Goal: Information Seeking & Learning: Learn about a topic

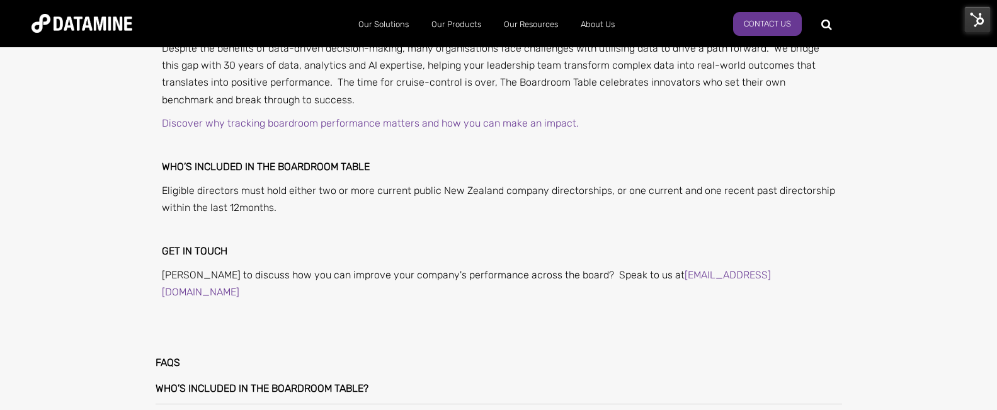
scroll to position [1007, 0]
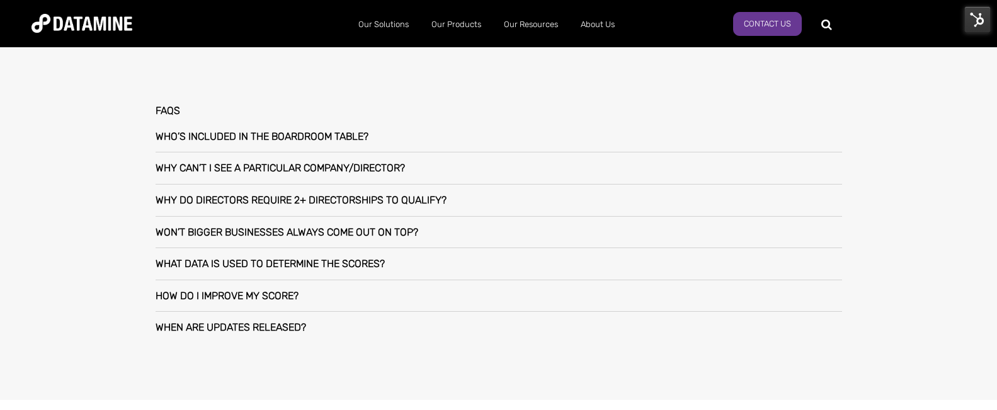
click at [307, 195] on h3 "Why do directors require 2+ directorships to qualify?" at bounding box center [301, 200] width 291 height 11
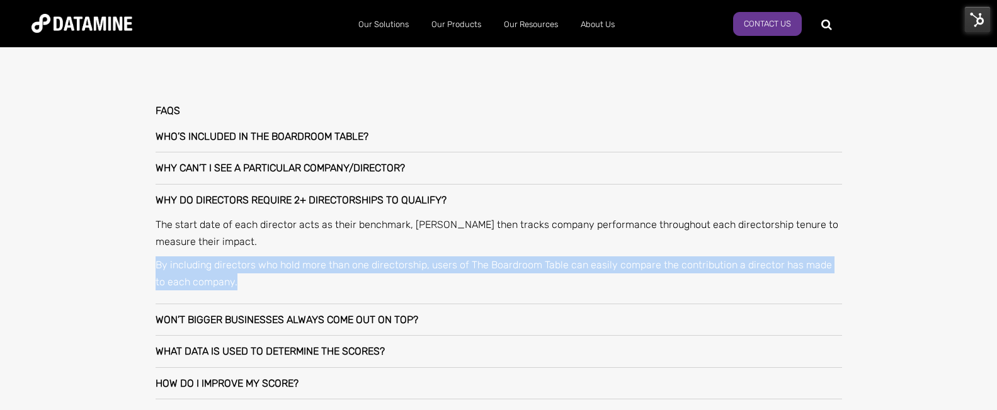
drag, startPoint x: 225, startPoint y: 264, endPoint x: 147, endPoint y: 253, distance: 78.9
click at [147, 253] on div "FAQs Who’s included in The Boardroom Table? To be included in The Boardroom Tab…" at bounding box center [498, 268] width 737 height 376
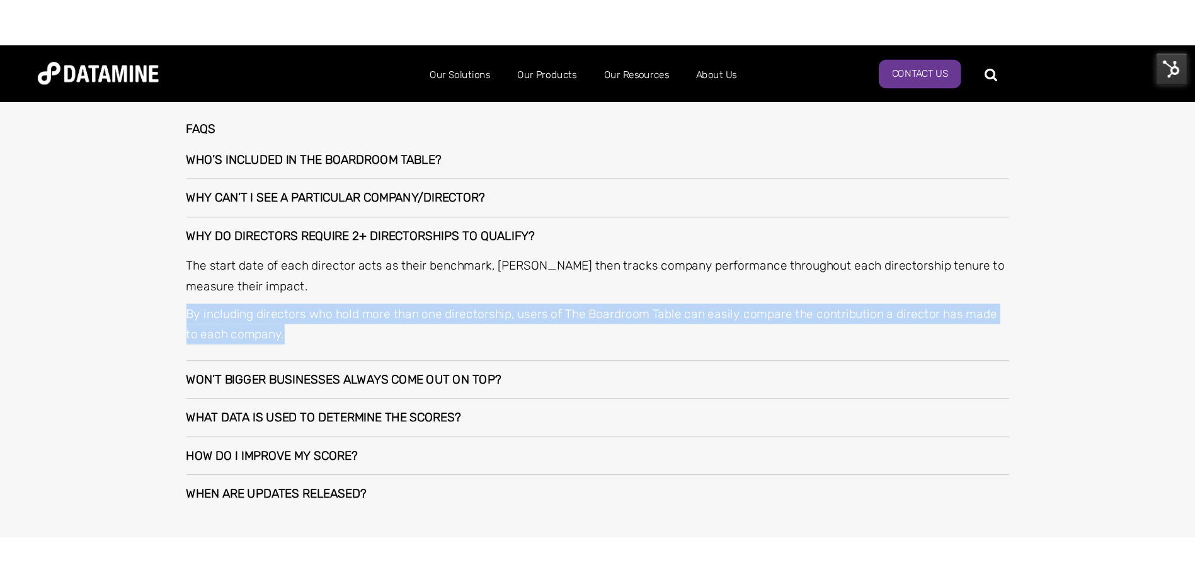
scroll to position [1070, 0]
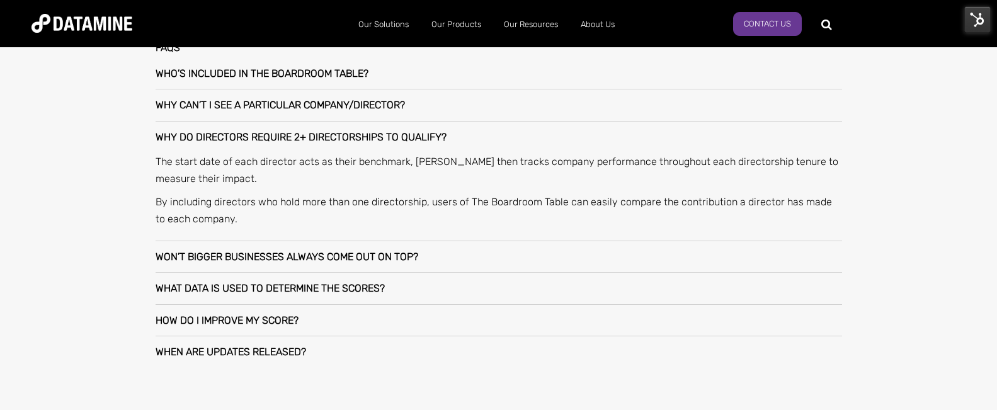
click at [359, 251] on h3 "Won’t bigger businesses always come out on top?" at bounding box center [287, 256] width 263 height 11
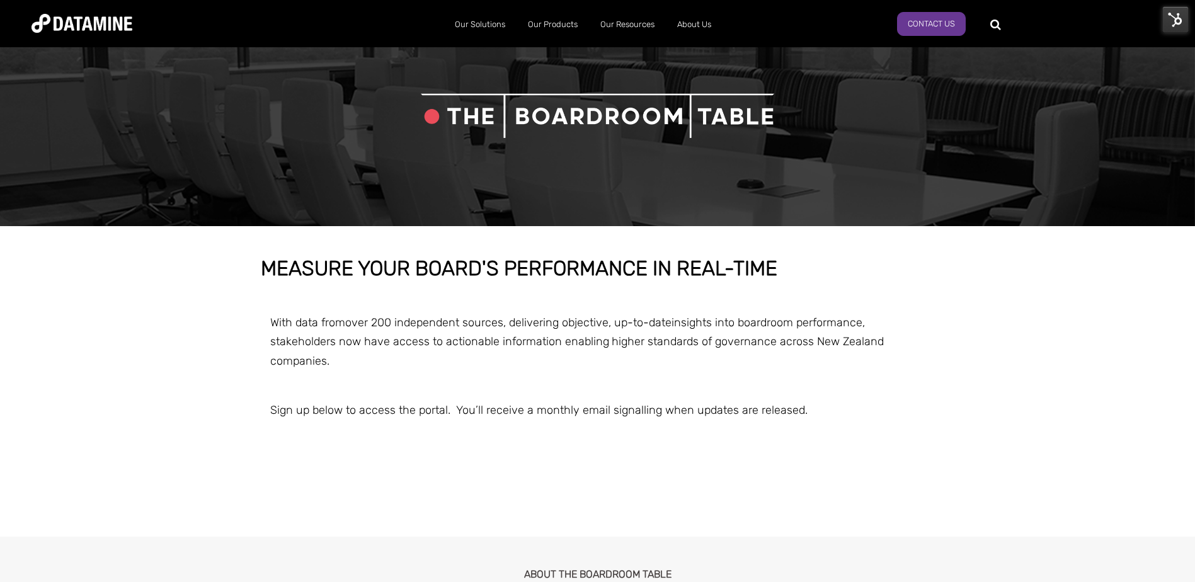
scroll to position [0, 0]
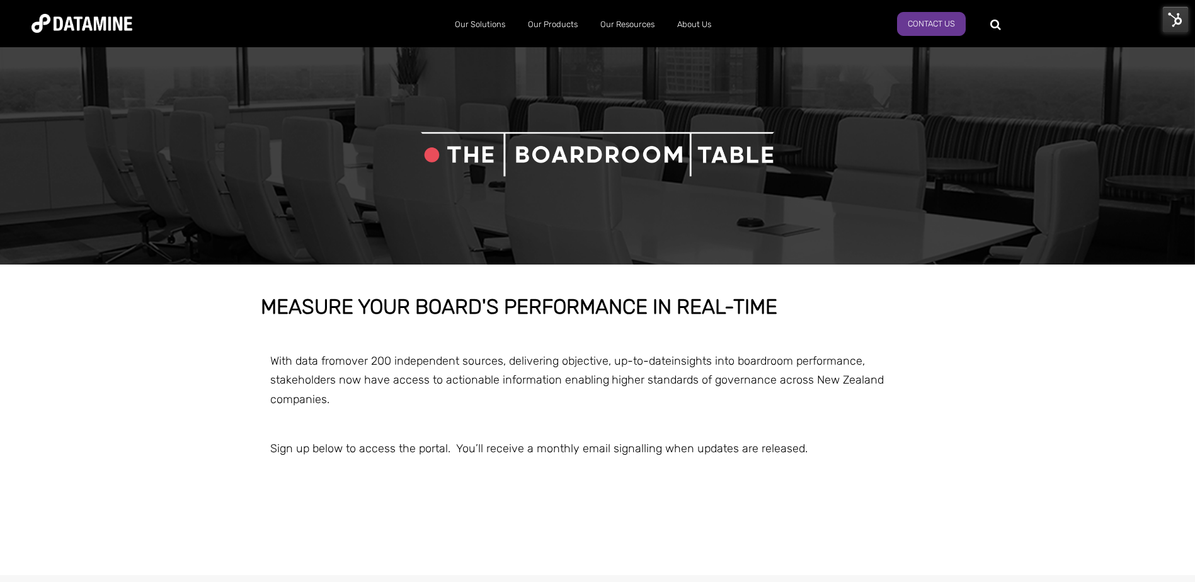
click at [1154, 273] on div "MEASURE YOUR BOARD'S PERFORMANCE IN REAL-TIME With data from over 200 independe…" at bounding box center [597, 419] width 1195 height 310
click at [474, 437] on span "MEASURE YOUR BOARD'S PERFORMANCE IN REAL-TIME With data from over 200 independe…" at bounding box center [597, 413] width 737 height 235
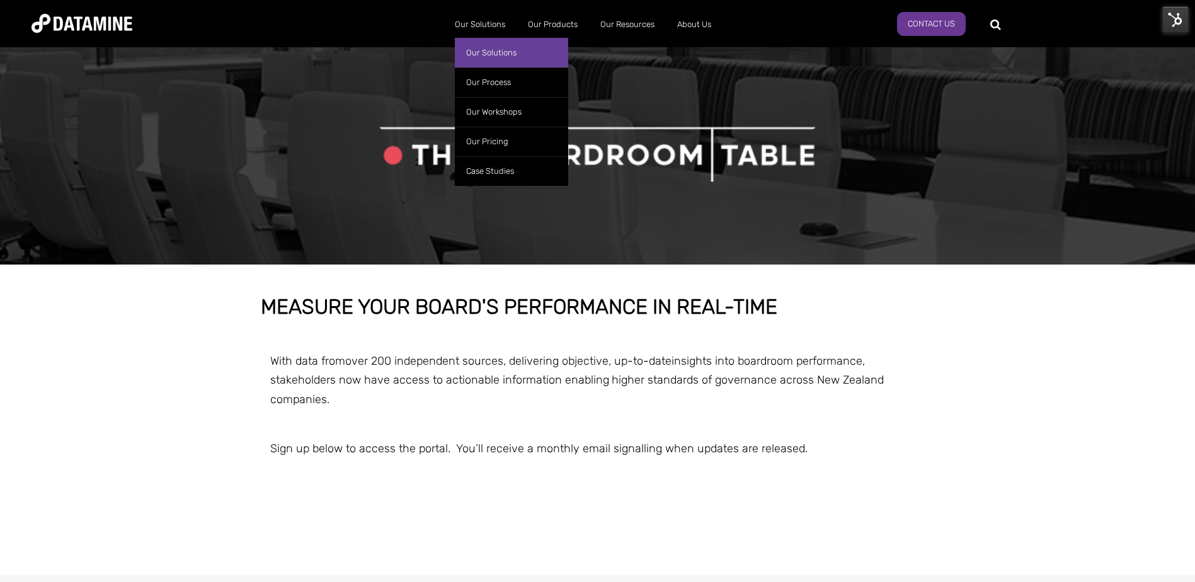
click at [504, 53] on link "Our Solutions" at bounding box center [511, 53] width 113 height 30
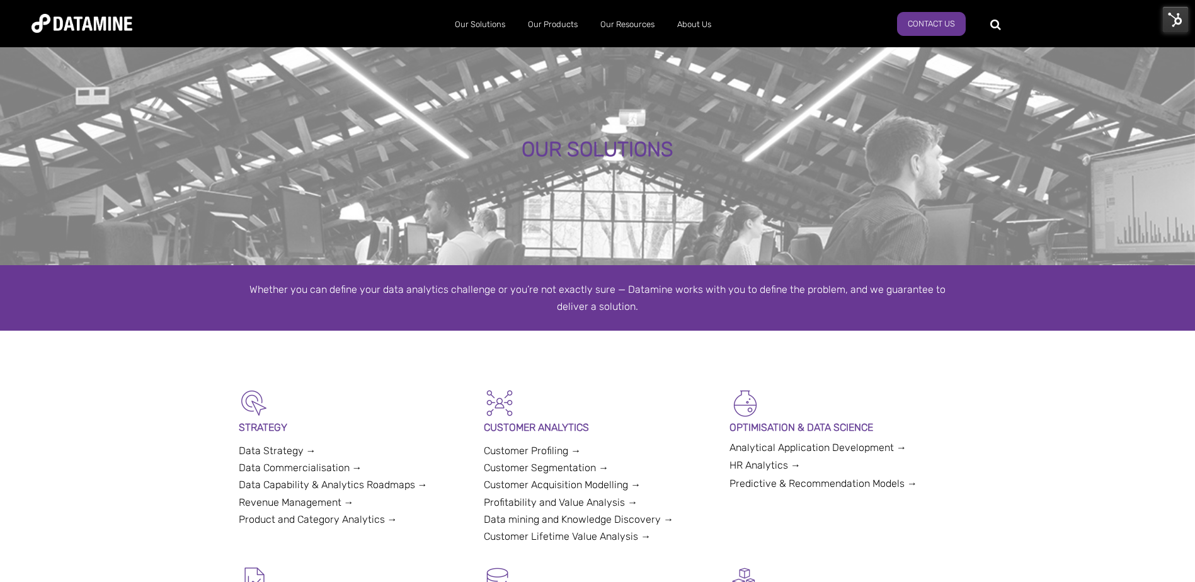
click at [781, 448] on link "Analytical Application Development →" at bounding box center [817, 447] width 177 height 12
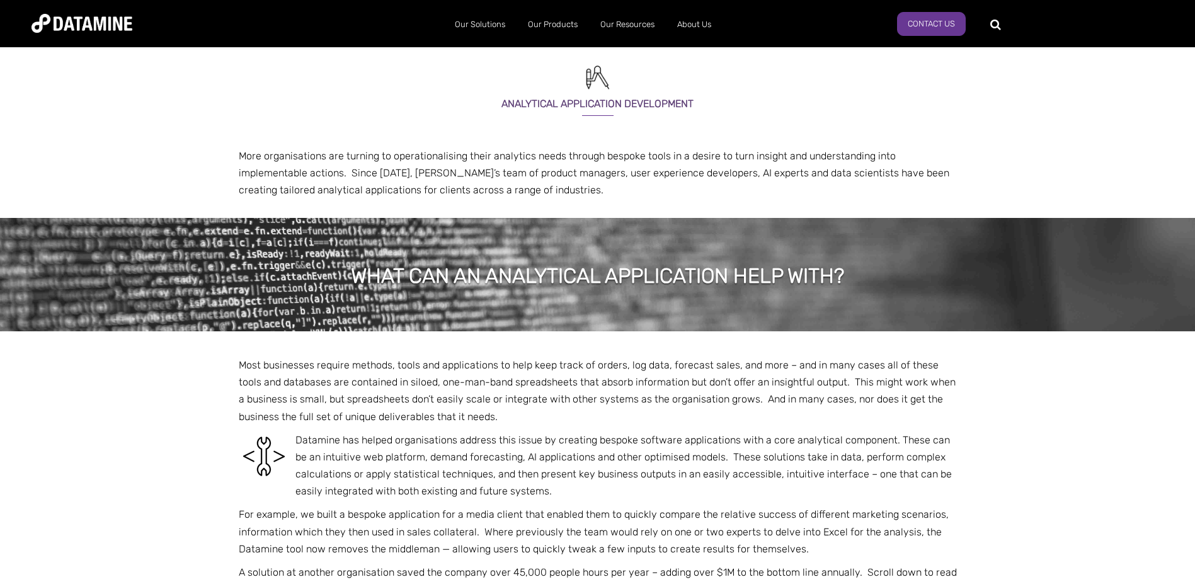
select select "**********"
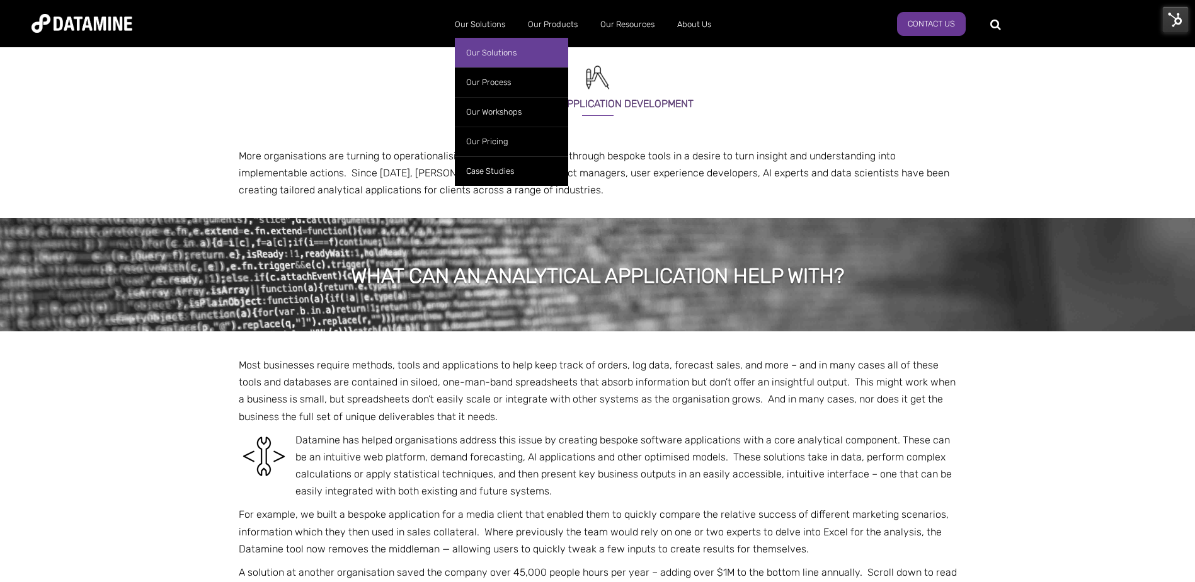
click at [492, 46] on link "Our Solutions" at bounding box center [511, 53] width 113 height 30
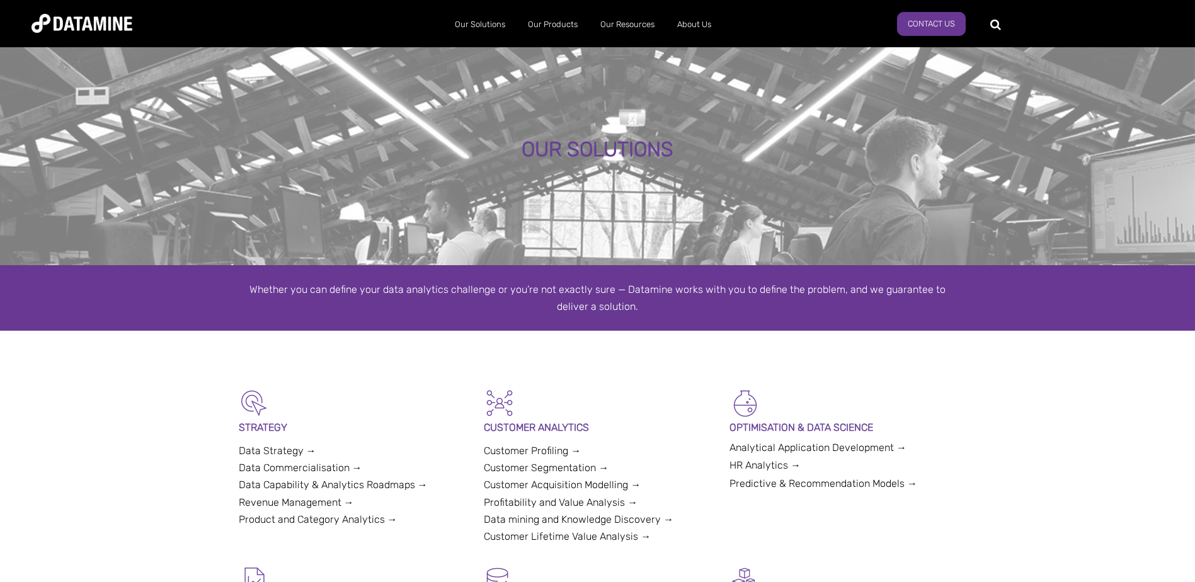
click at [523, 468] on link "Customer Segmentation →" at bounding box center [546, 468] width 125 height 12
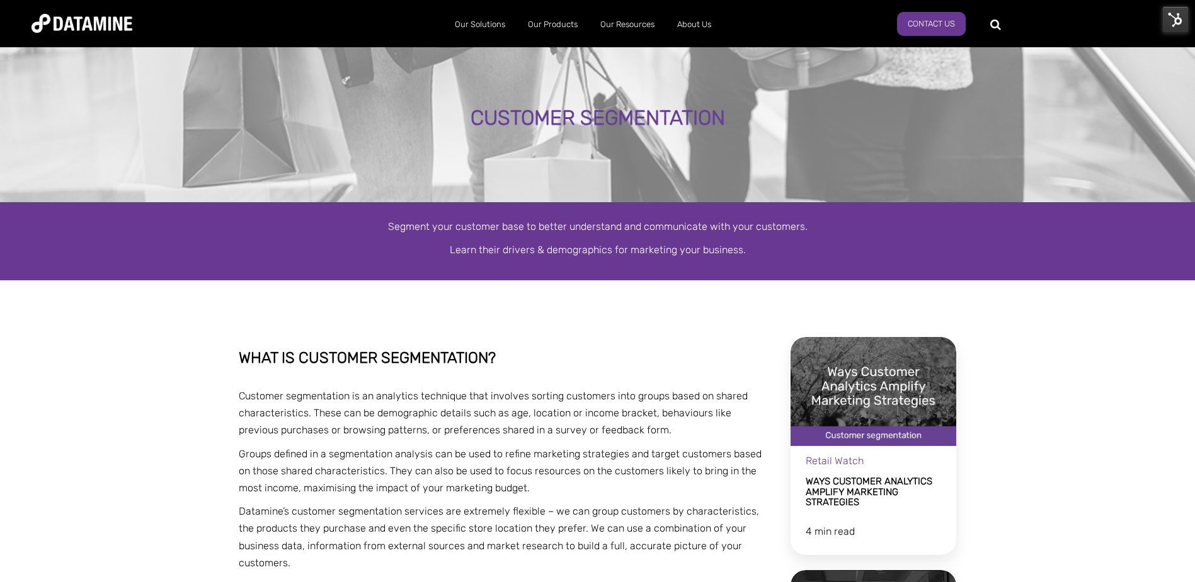
click at [1171, 20] on img at bounding box center [1175, 19] width 26 height 26
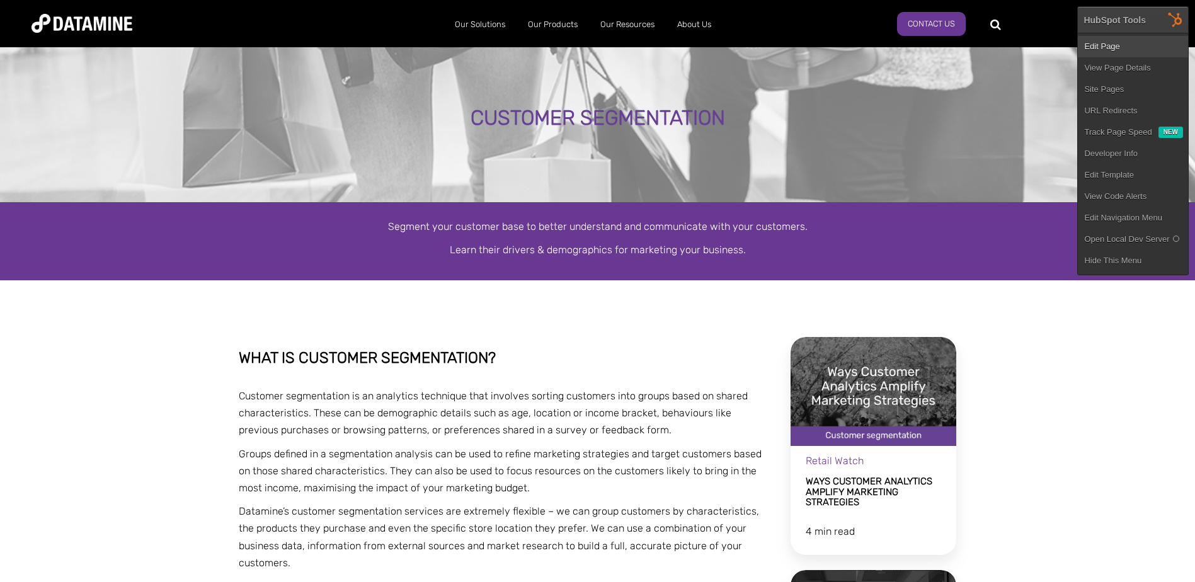
click at [1136, 47] on link "Edit Page" at bounding box center [1132, 46] width 110 height 21
